Goal: Book appointment/travel/reservation

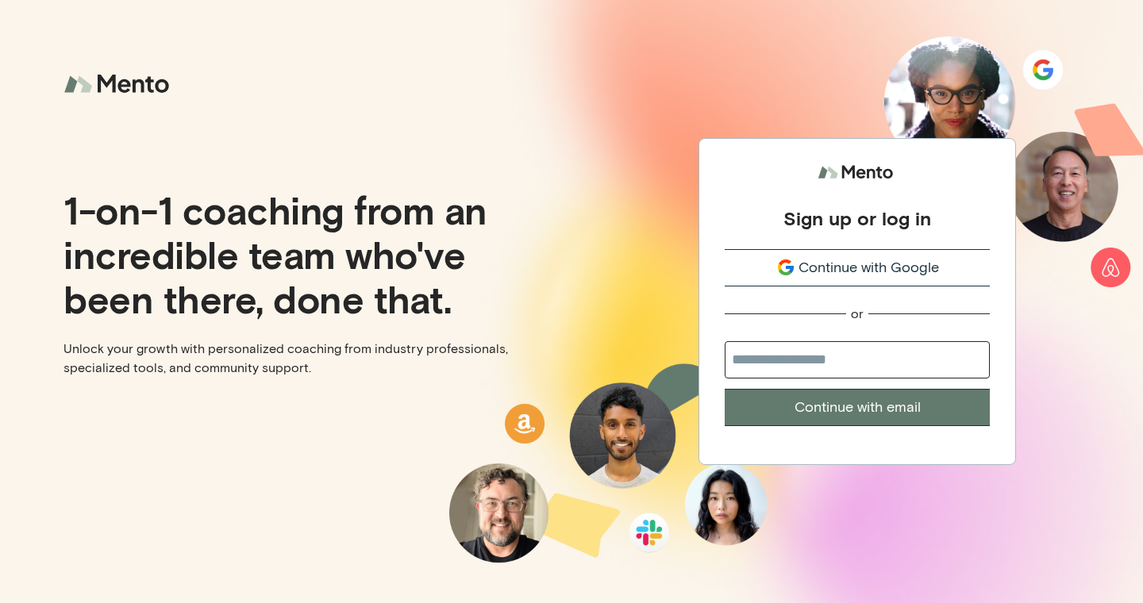
click at [861, 371] on input "email" at bounding box center [856, 359] width 265 height 37
click at [875, 263] on span "Continue with Google" at bounding box center [868, 267] width 140 height 21
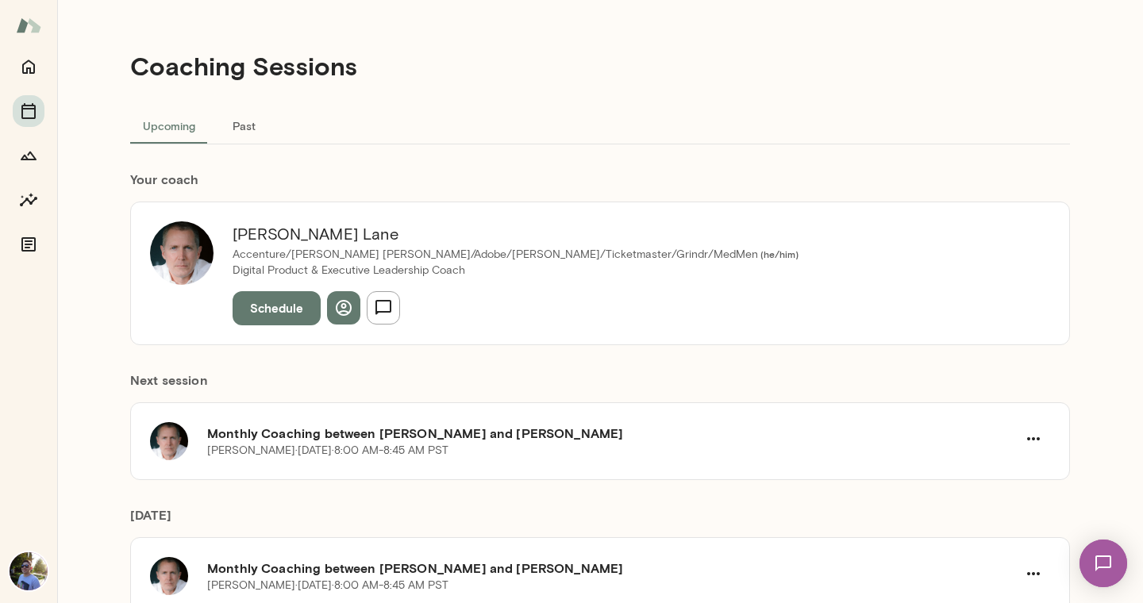
click at [276, 309] on button "Schedule" at bounding box center [277, 307] width 88 height 33
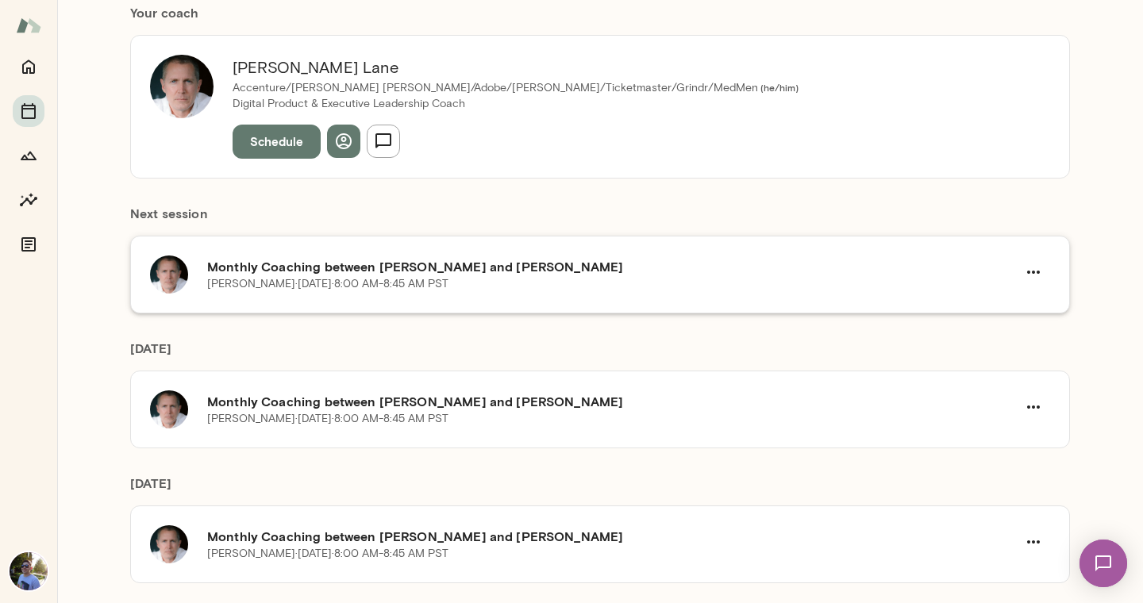
click at [571, 282] on div "Mike Lane · Fri, Sep 19 · 8:00 AM-8:45 AM PST" at bounding box center [611, 284] width 809 height 16
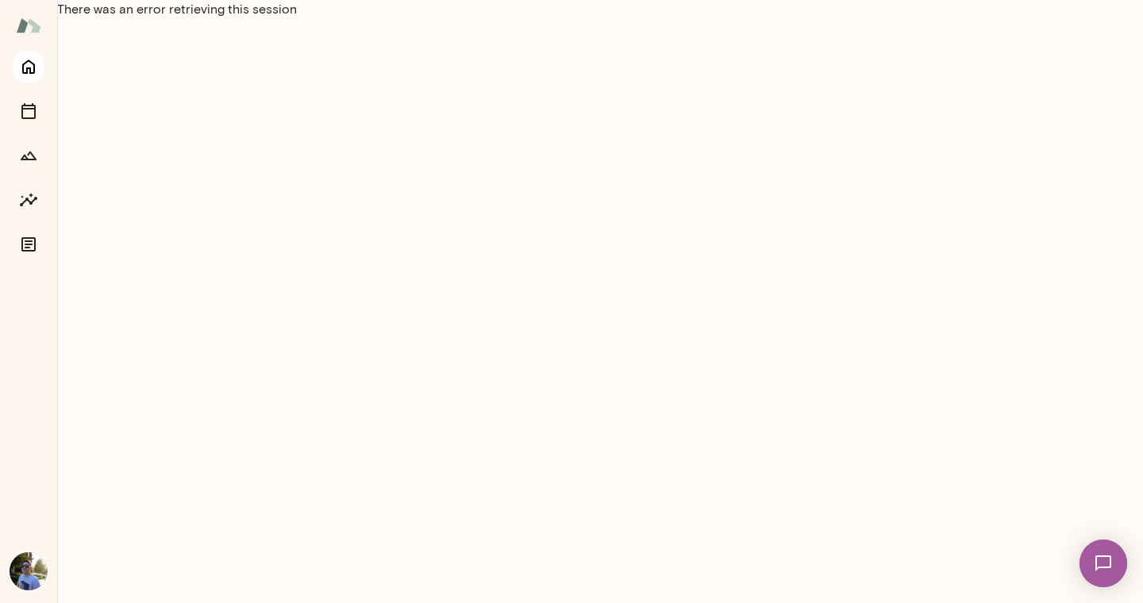
click at [27, 78] on button "Home" at bounding box center [29, 67] width 32 height 32
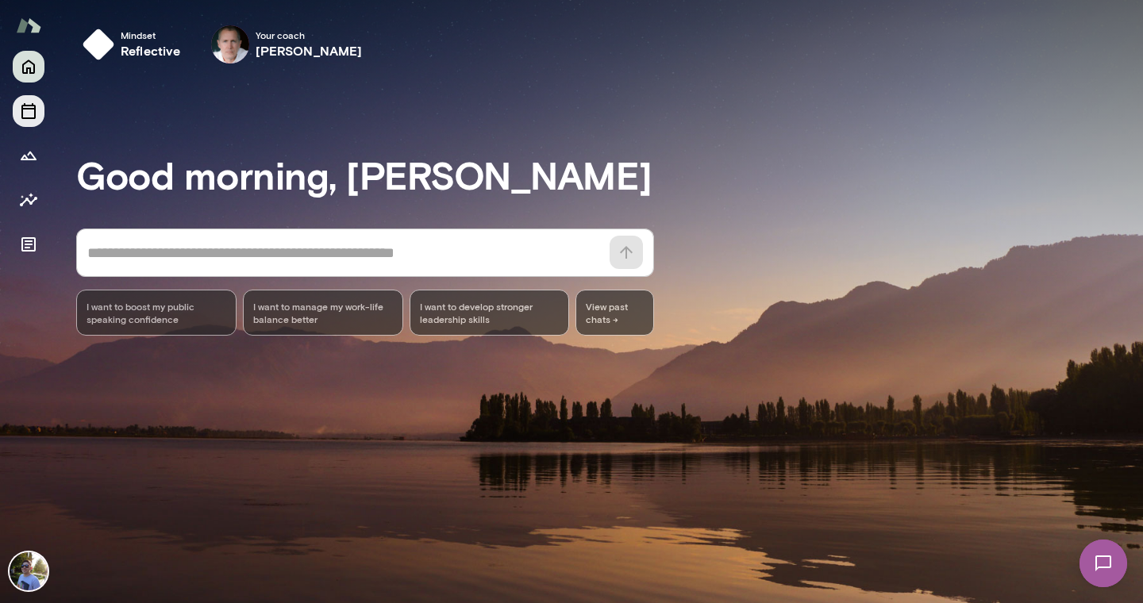
click at [32, 108] on icon "Sessions" at bounding box center [28, 111] width 14 height 16
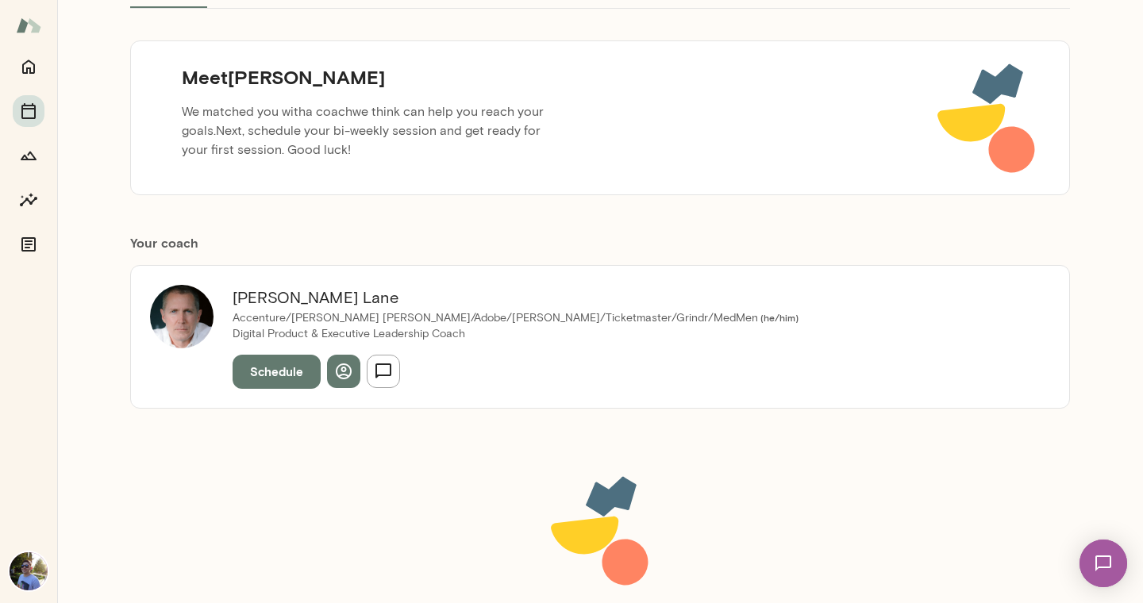
scroll to position [235, 0]
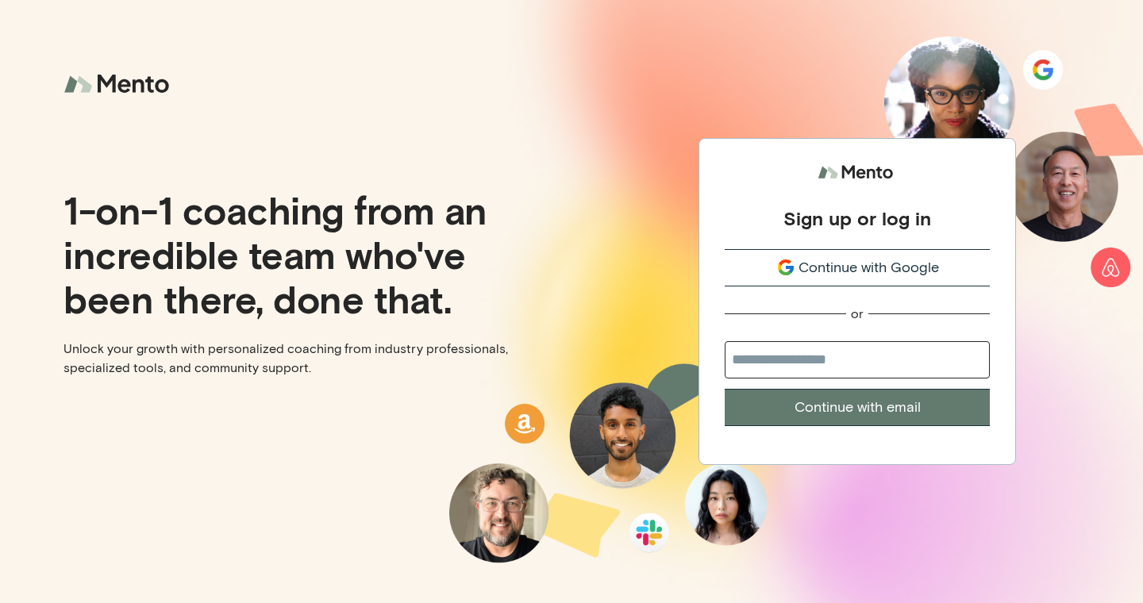
click at [921, 266] on span "Continue with Google" at bounding box center [868, 267] width 140 height 21
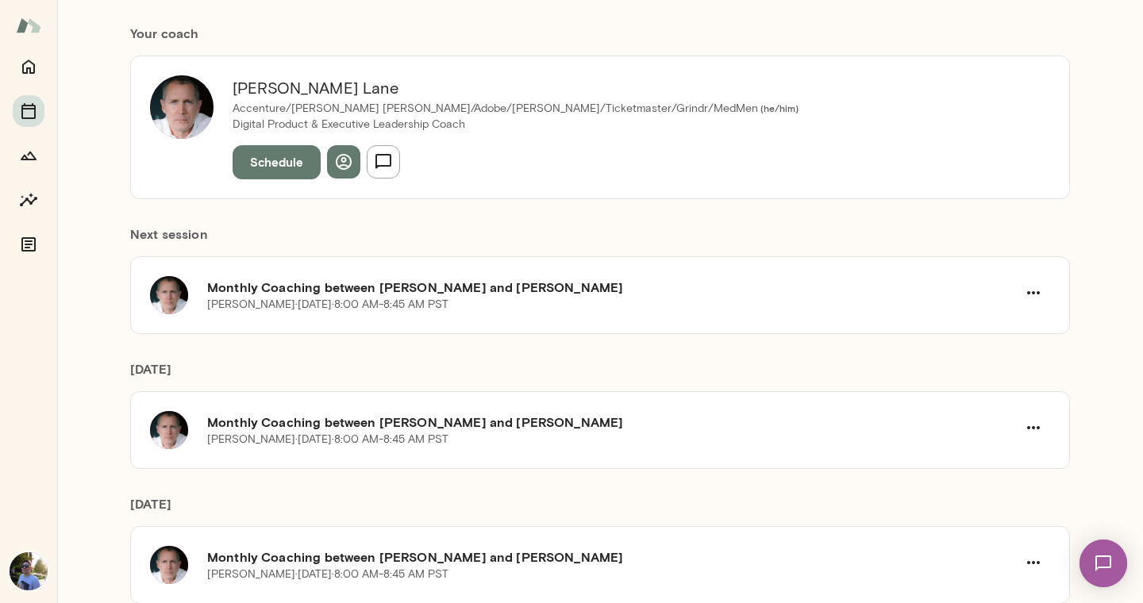
scroll to position [212, 0]
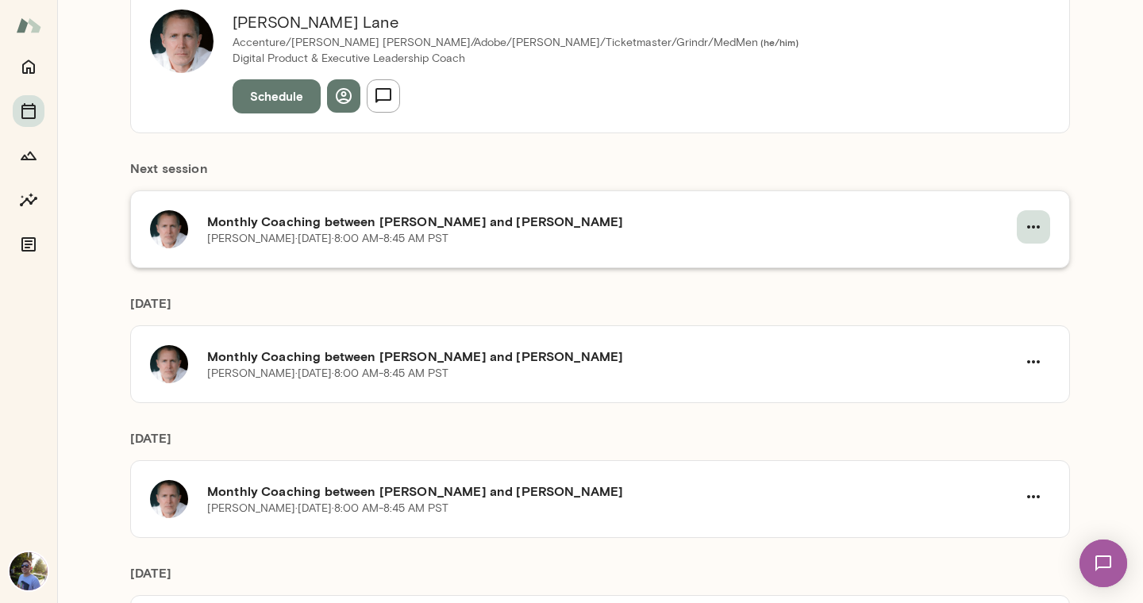
click at [1035, 223] on icon "button" at bounding box center [1033, 226] width 19 height 19
click at [984, 268] on span "Reschedule" at bounding box center [1004, 264] width 68 height 19
